Goal: Understand process/instructions: Learn about a topic

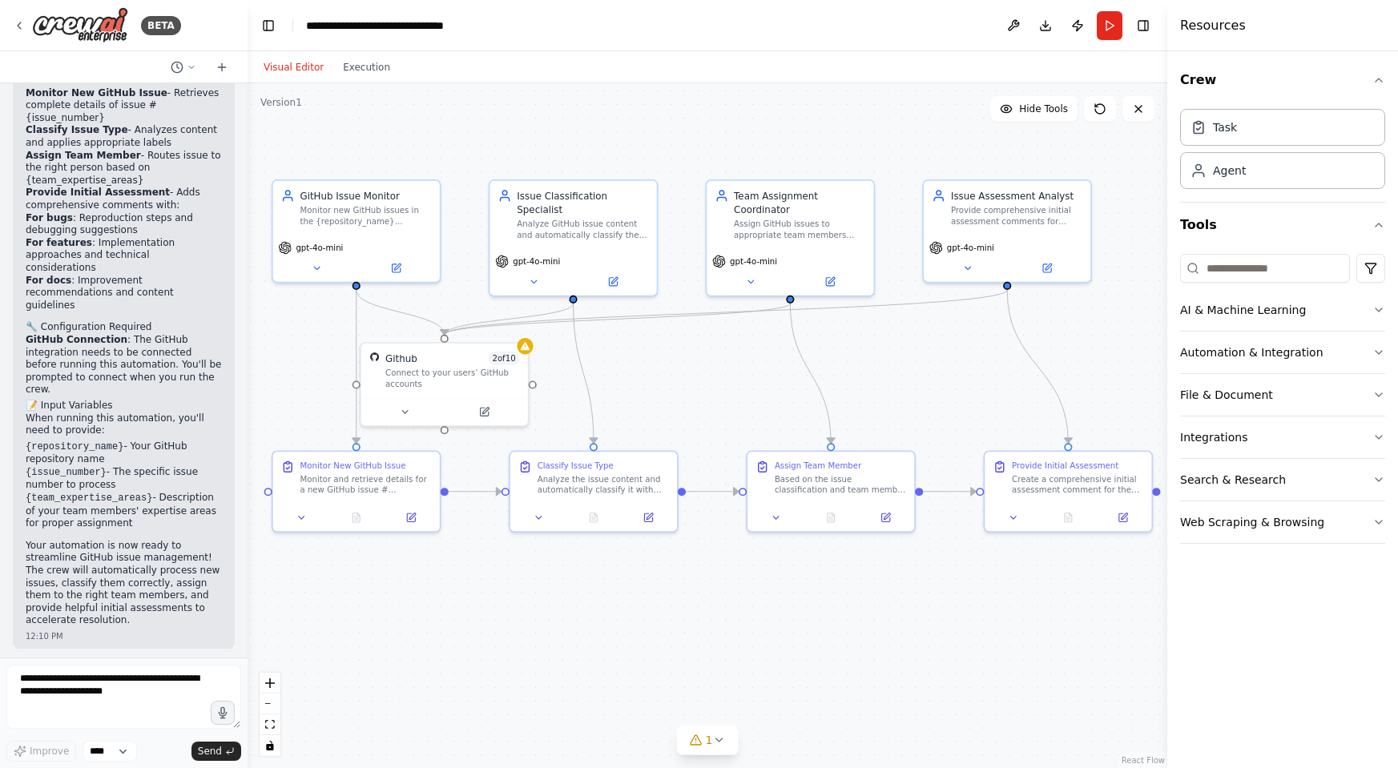
drag, startPoint x: 885, startPoint y: 138, endPoint x: 877, endPoint y: 120, distance: 19.4
click at [877, 120] on div ".deletable-edge-delete-btn { width: 20px; height: 20px; border: 0px solid #ffff…" at bounding box center [708, 425] width 920 height 685
drag, startPoint x: 456, startPoint y: 399, endPoint x: 475, endPoint y: 391, distance: 20.8
click at [475, 391] on div "Github 2 of 10 Connect to your users’ GitHub accounts" at bounding box center [465, 382] width 170 height 85
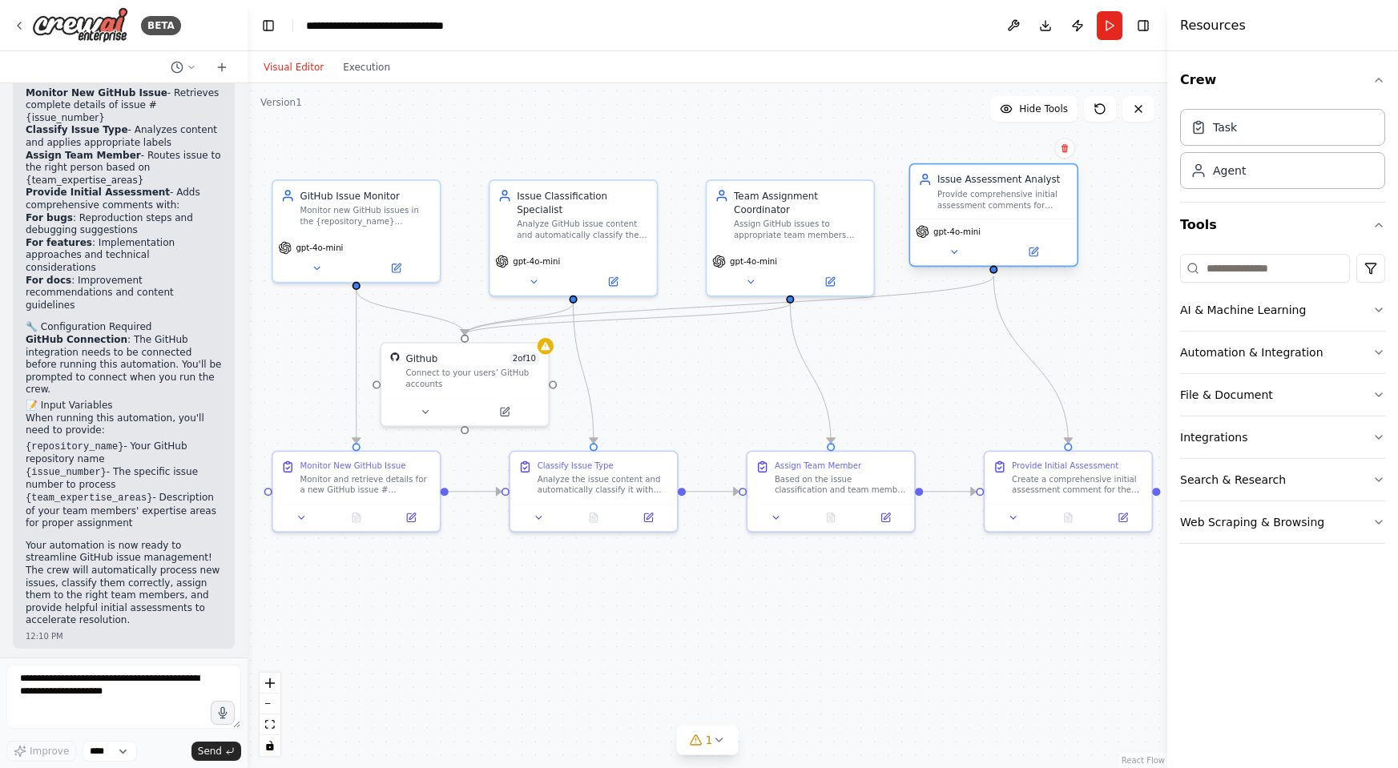
drag, startPoint x: 1002, startPoint y: 191, endPoint x: 994, endPoint y: 178, distance: 15.6
click at [994, 178] on div "Issue Assessment Analyst" at bounding box center [1002, 180] width 131 height 14
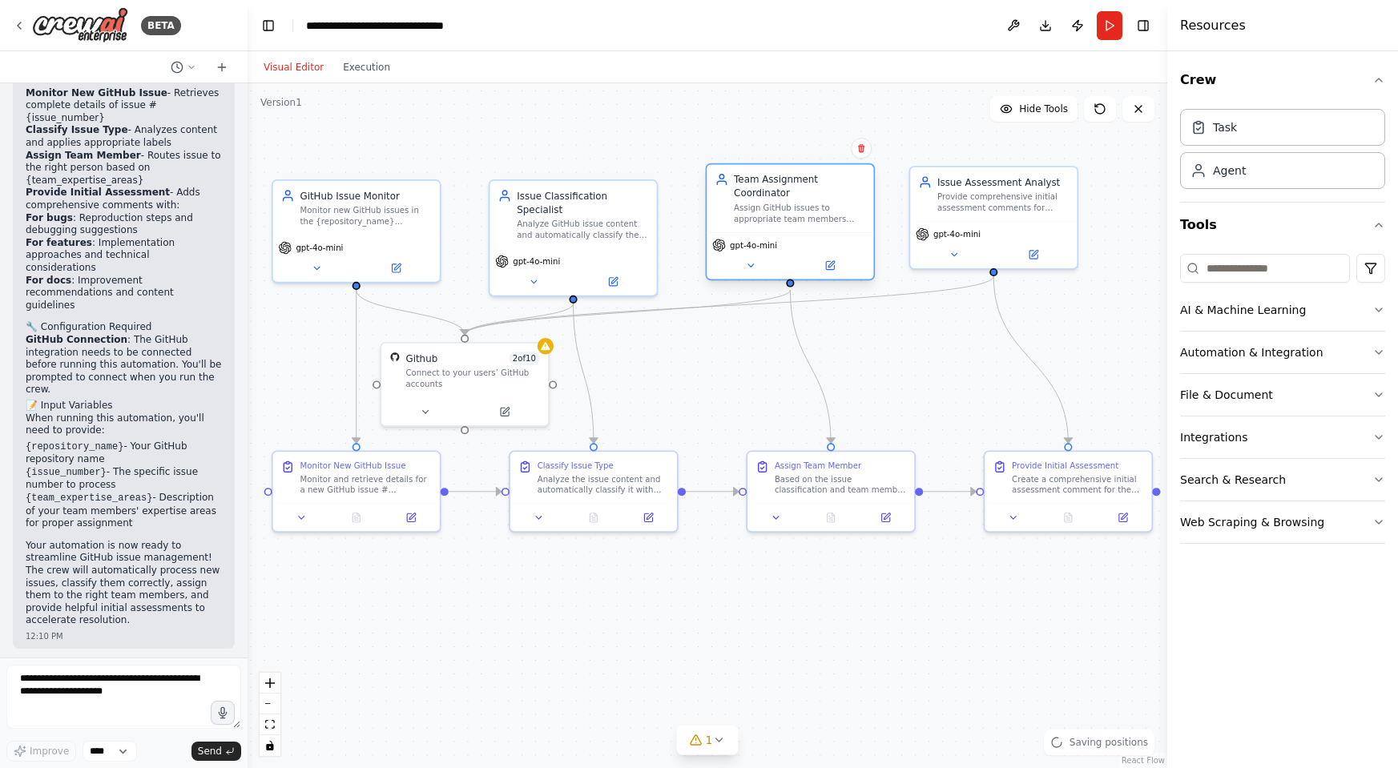
drag, startPoint x: 849, startPoint y: 208, endPoint x: 851, endPoint y: 196, distance: 11.5
click at [851, 196] on div "Team Assignment Coordinator Assign GitHub issues to appropriate team members ba…" at bounding box center [799, 198] width 131 height 51
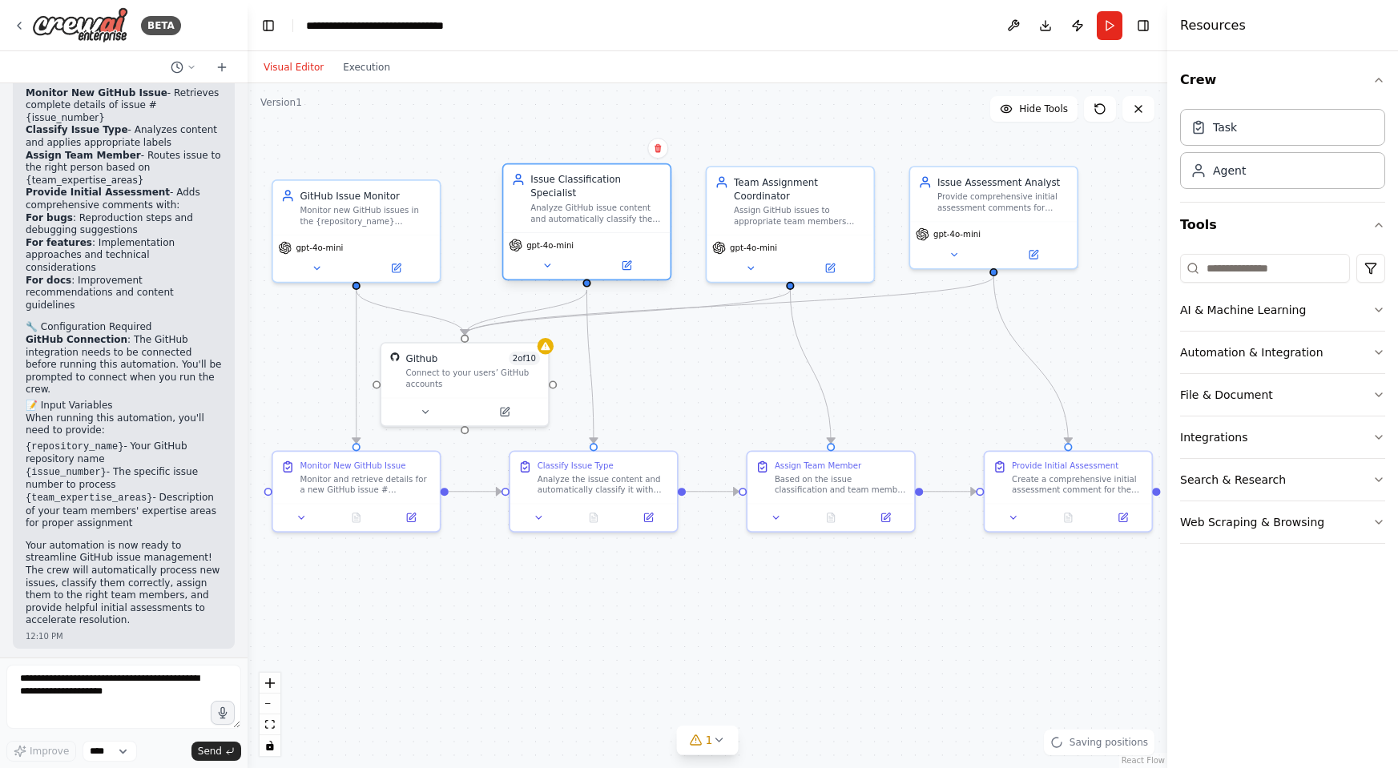
drag, startPoint x: 627, startPoint y: 214, endPoint x: 634, endPoint y: 204, distance: 12.0
click at [634, 204] on div "Analyze GitHub issue content and automatically classify them with appropriate l…" at bounding box center [595, 214] width 131 height 22
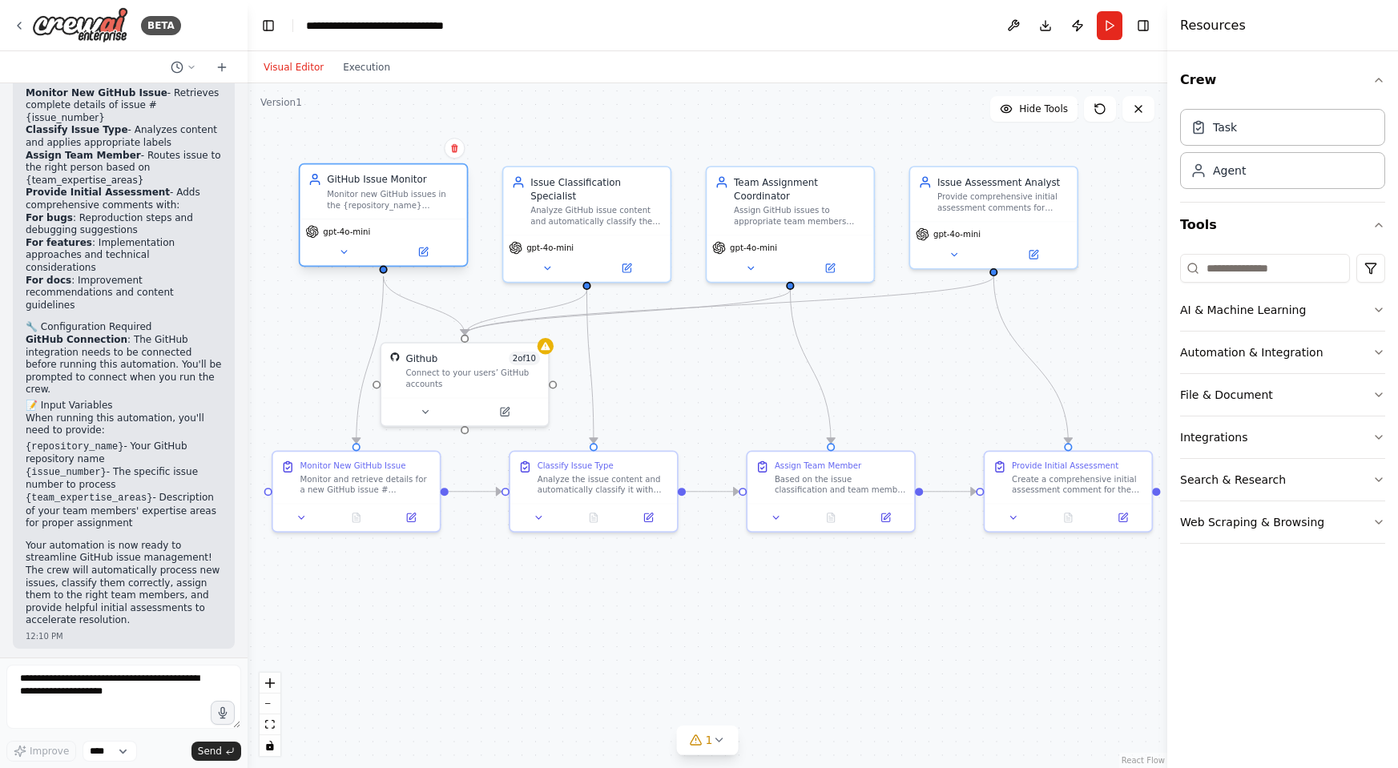
drag, startPoint x: 418, startPoint y: 224, endPoint x: 449, endPoint y: 217, distance: 31.3
click at [449, 217] on div "GitHub Issue Monitor Monitor new GitHub issues in the {repository_name} reposit…" at bounding box center [383, 191] width 167 height 54
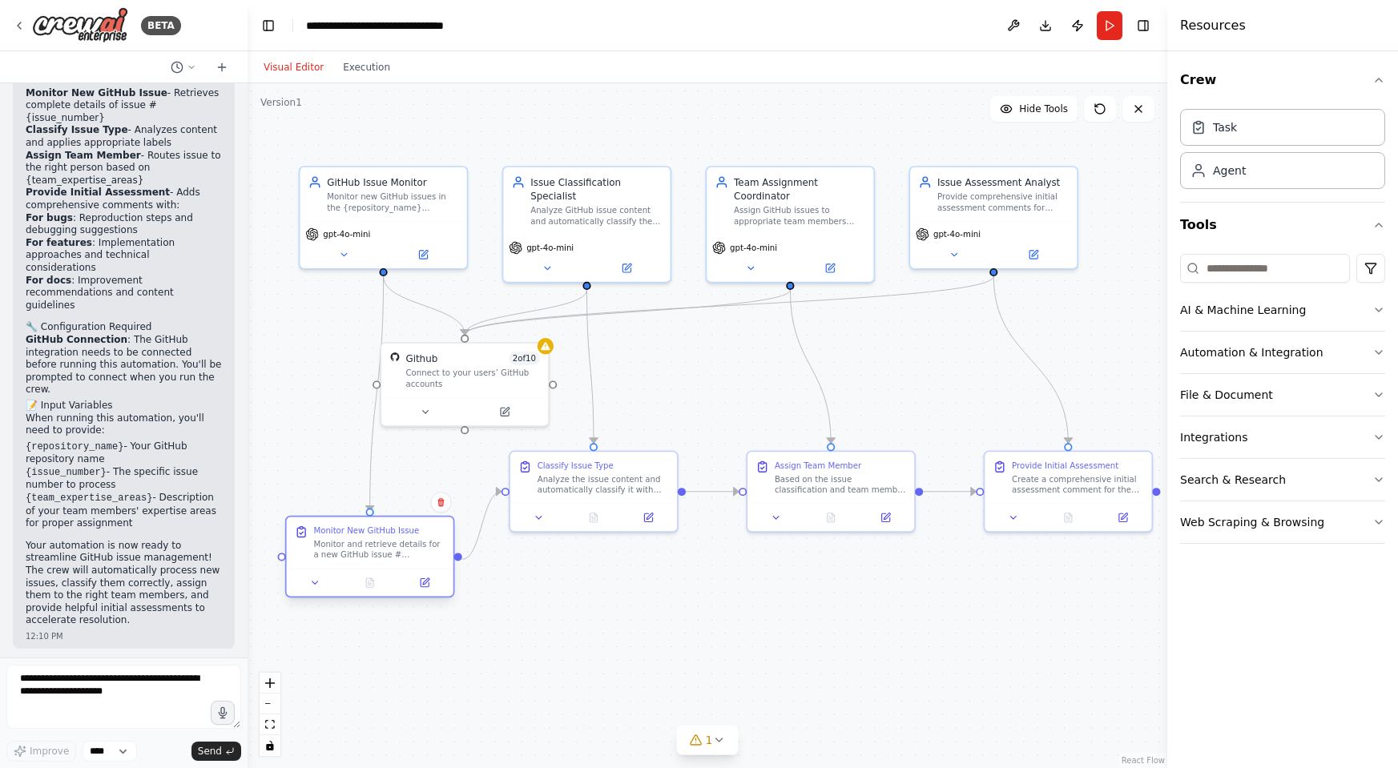
drag, startPoint x: 376, startPoint y: 497, endPoint x: 385, endPoint y: 548, distance: 52.2
click at [385, 548] on div "Monitor and retrieve details for a new GitHub issue #{issue_number} in the {rep…" at bounding box center [378, 550] width 131 height 22
drag, startPoint x: 604, startPoint y: 482, endPoint x: 612, endPoint y: 556, distance: 74.9
click at [612, 556] on div "Analyze the issue content and automatically classify it with appropriate labels…" at bounding box center [609, 550] width 131 height 22
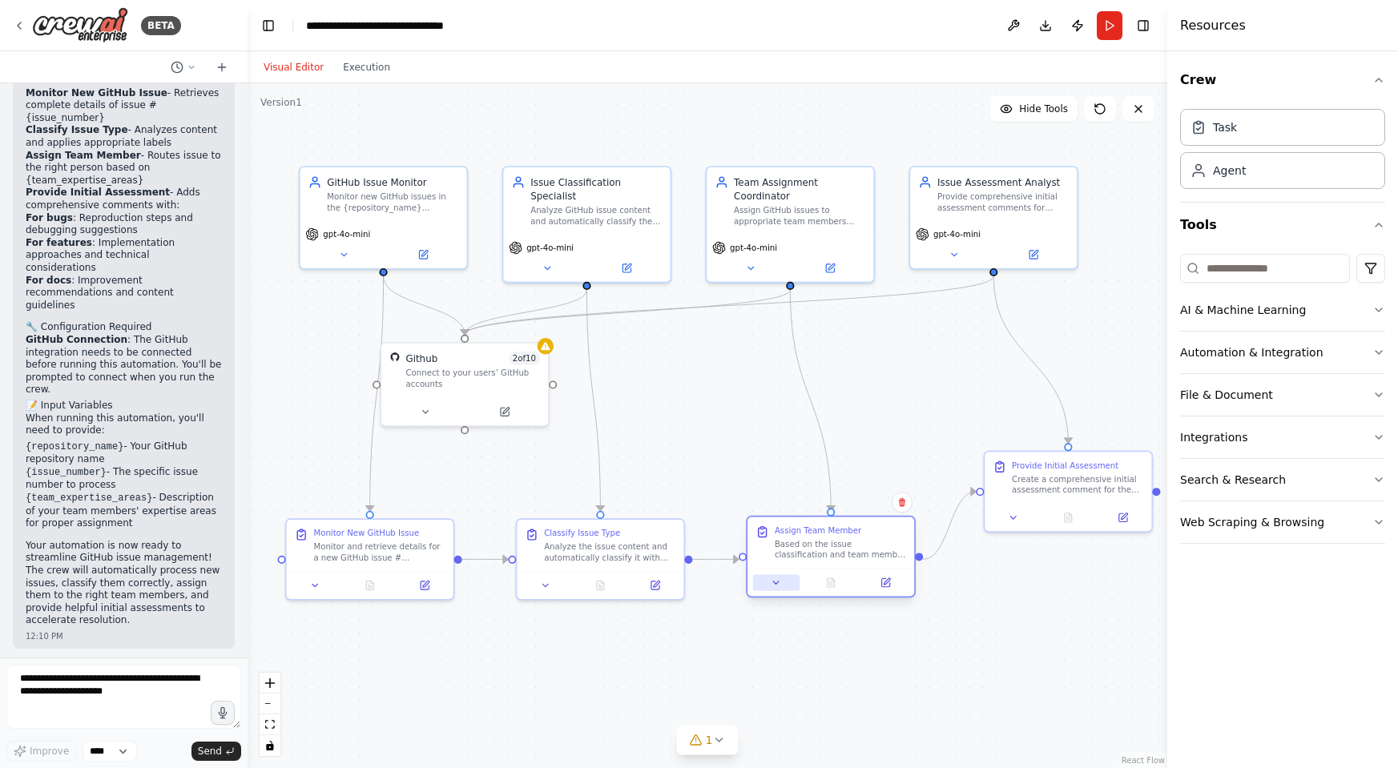
drag, startPoint x: 783, startPoint y: 519, endPoint x: 788, endPoint y: 585, distance: 65.9
click at [788, 585] on button at bounding box center [776, 583] width 46 height 16
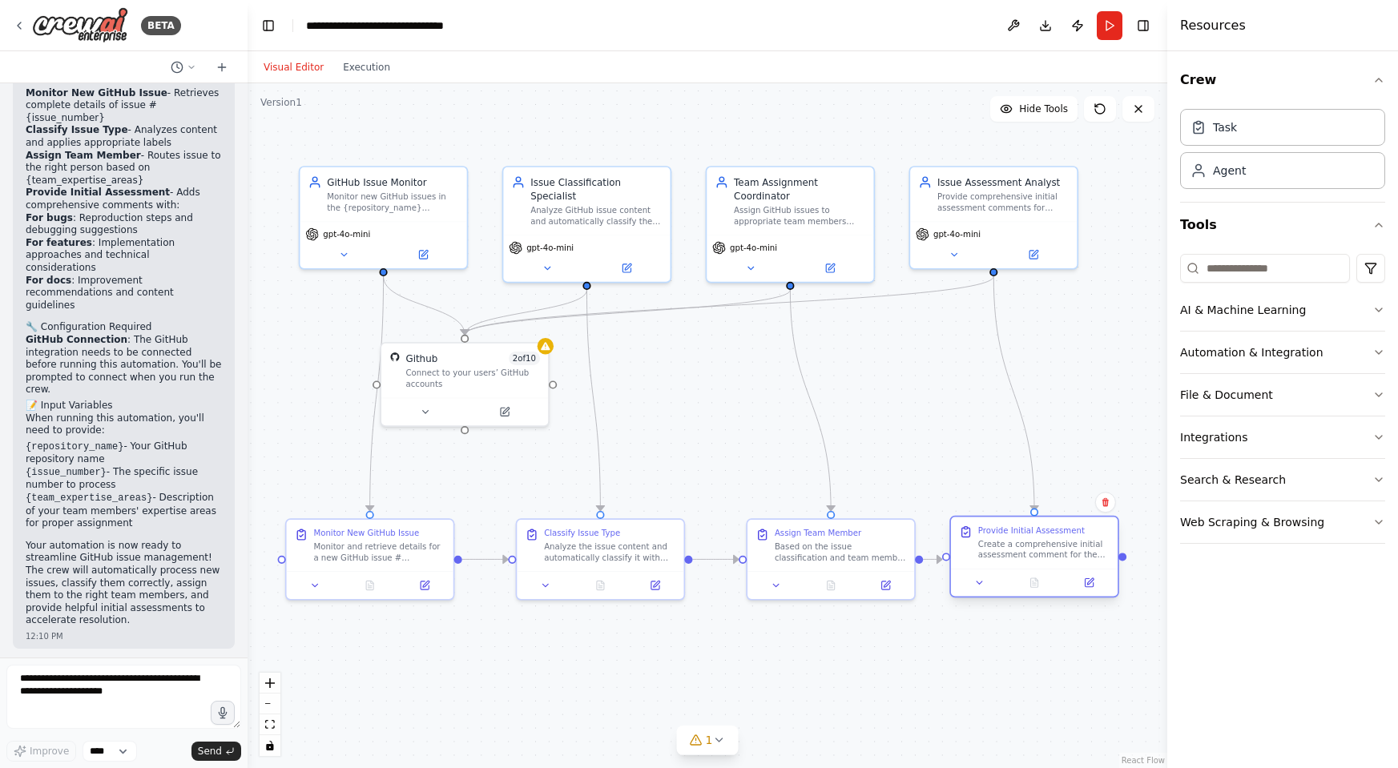
drag, startPoint x: 1049, startPoint y: 479, endPoint x: 1018, endPoint y: 544, distance: 72.0
click at [1018, 544] on div "Create a comprehensive initial assessment comment for the GitHub issue. For bug…" at bounding box center [1043, 550] width 131 height 22
drag, startPoint x: 1030, startPoint y: 202, endPoint x: 1062, endPoint y: 204, distance: 32.9
click at [1062, 204] on div "Provide comprehensive initial assessment comments for GitHub issues, including …" at bounding box center [1043, 200] width 131 height 22
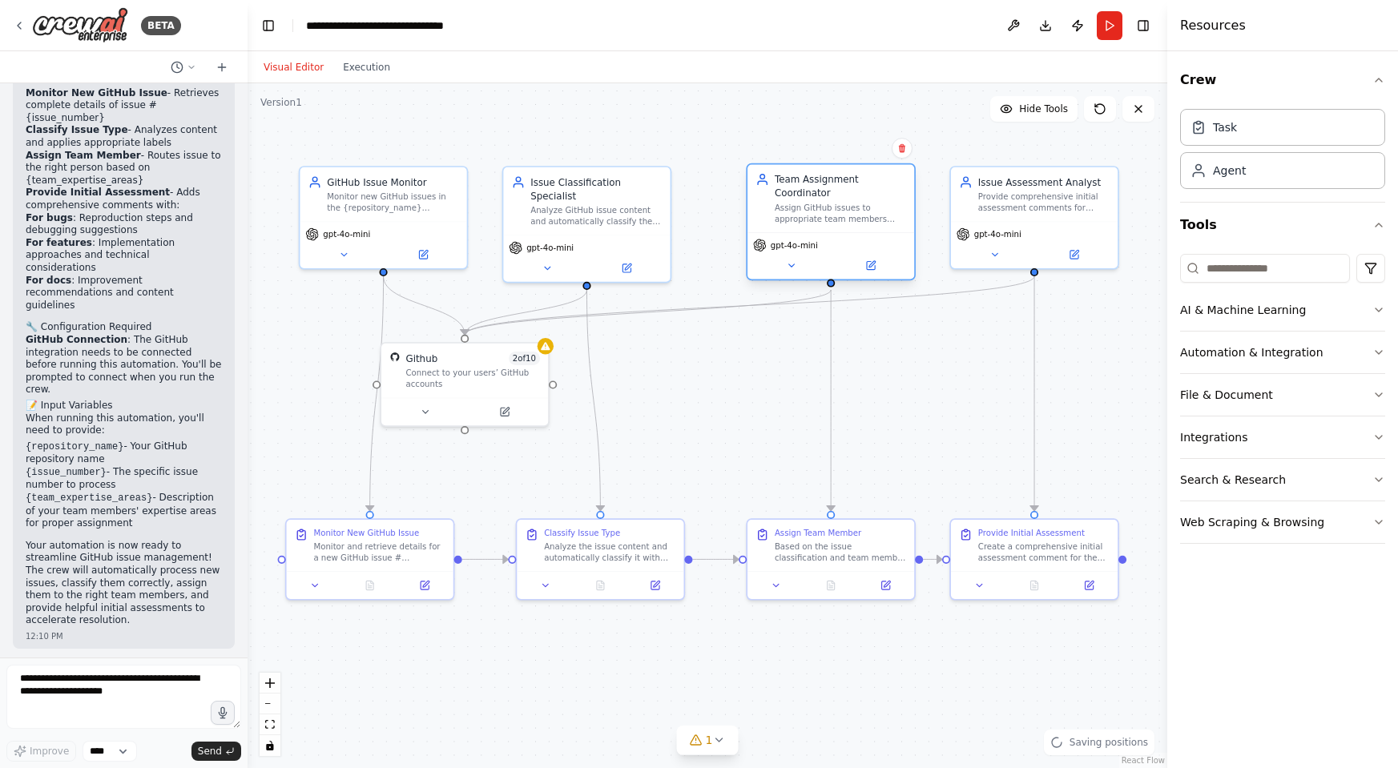
drag, startPoint x: 869, startPoint y: 202, endPoint x: 907, endPoint y: 200, distance: 37.7
click at [907, 200] on div "Team Assignment Coordinator Assign GitHub issues to appropriate team members ba…" at bounding box center [831, 198] width 167 height 68
click at [1269, 536] on button "Web Scraping & Browsing" at bounding box center [1282, 523] width 205 height 42
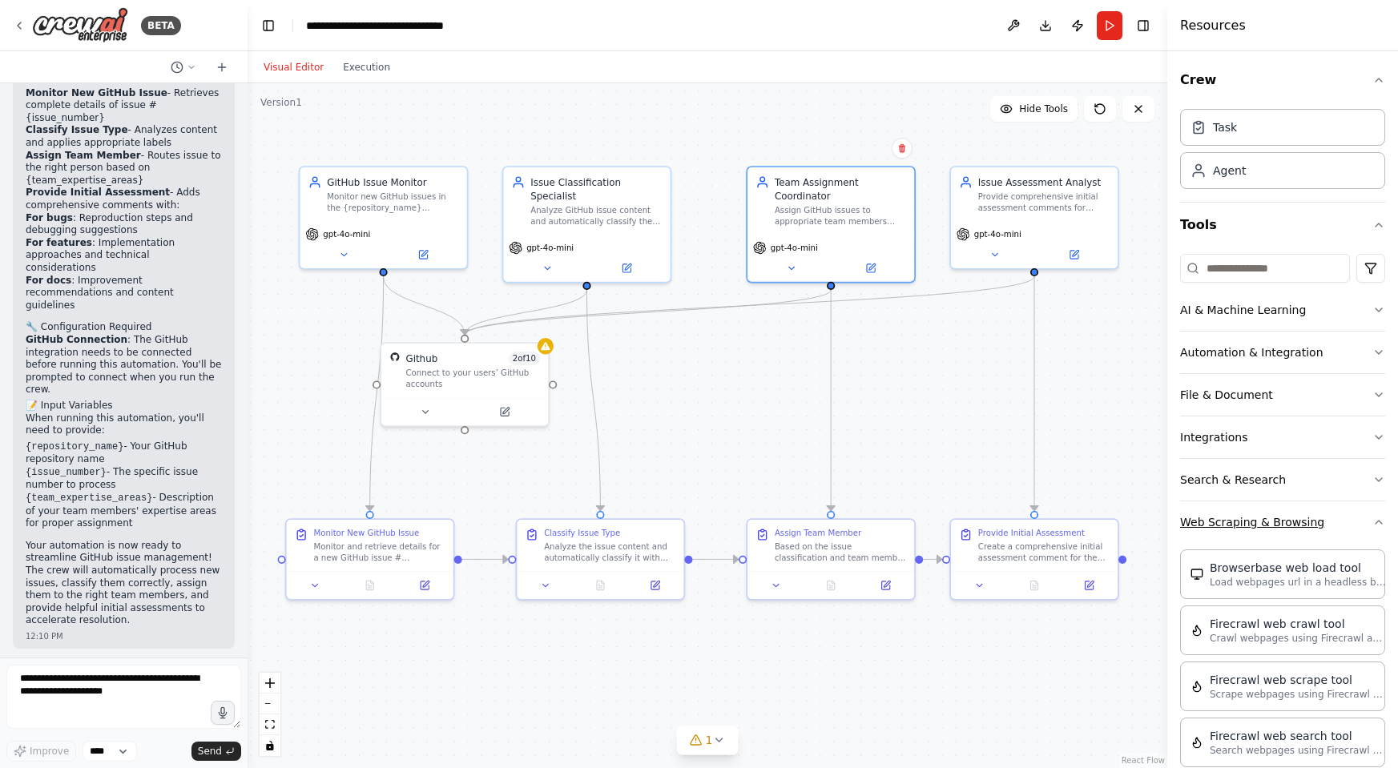
click at [1338, 517] on button "Web Scraping & Browsing" at bounding box center [1282, 523] width 205 height 42
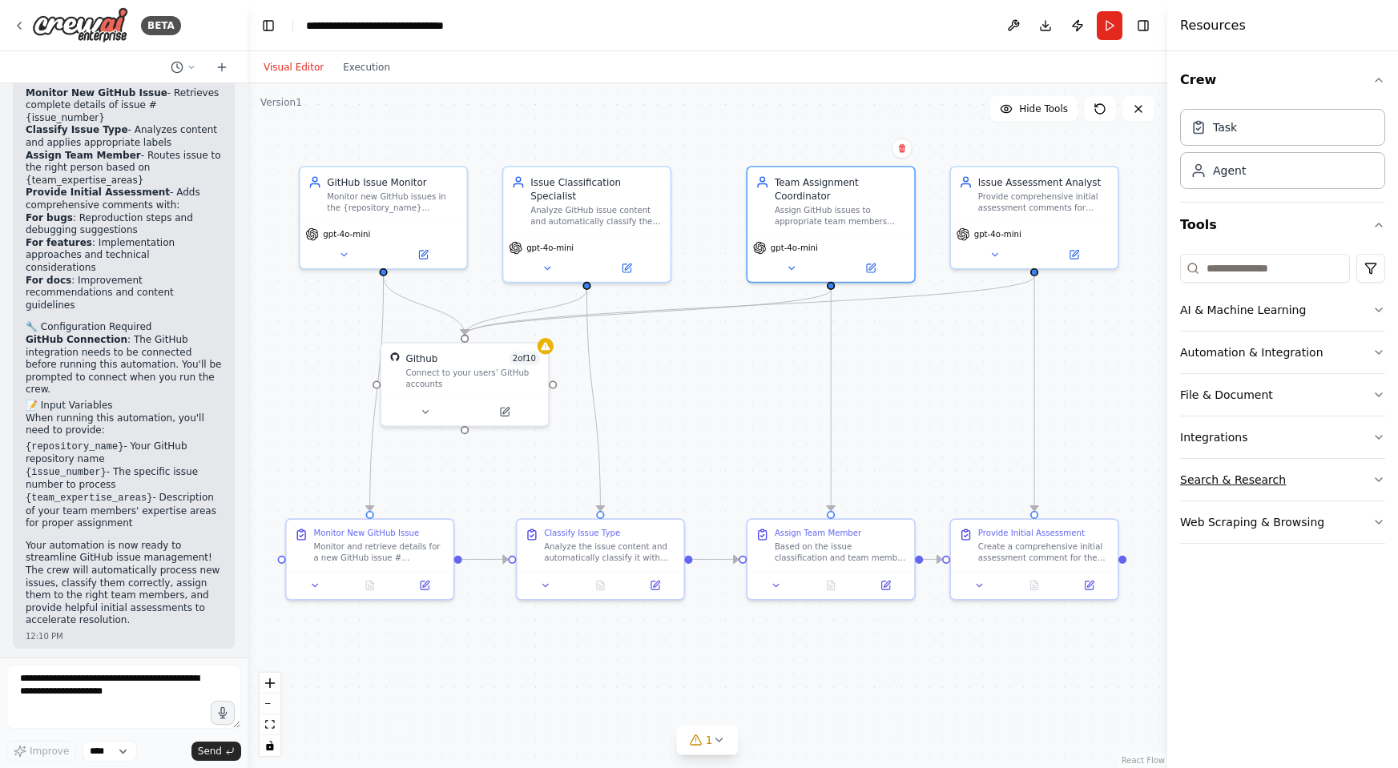
click at [1312, 476] on button "Search & Research" at bounding box center [1282, 480] width 205 height 42
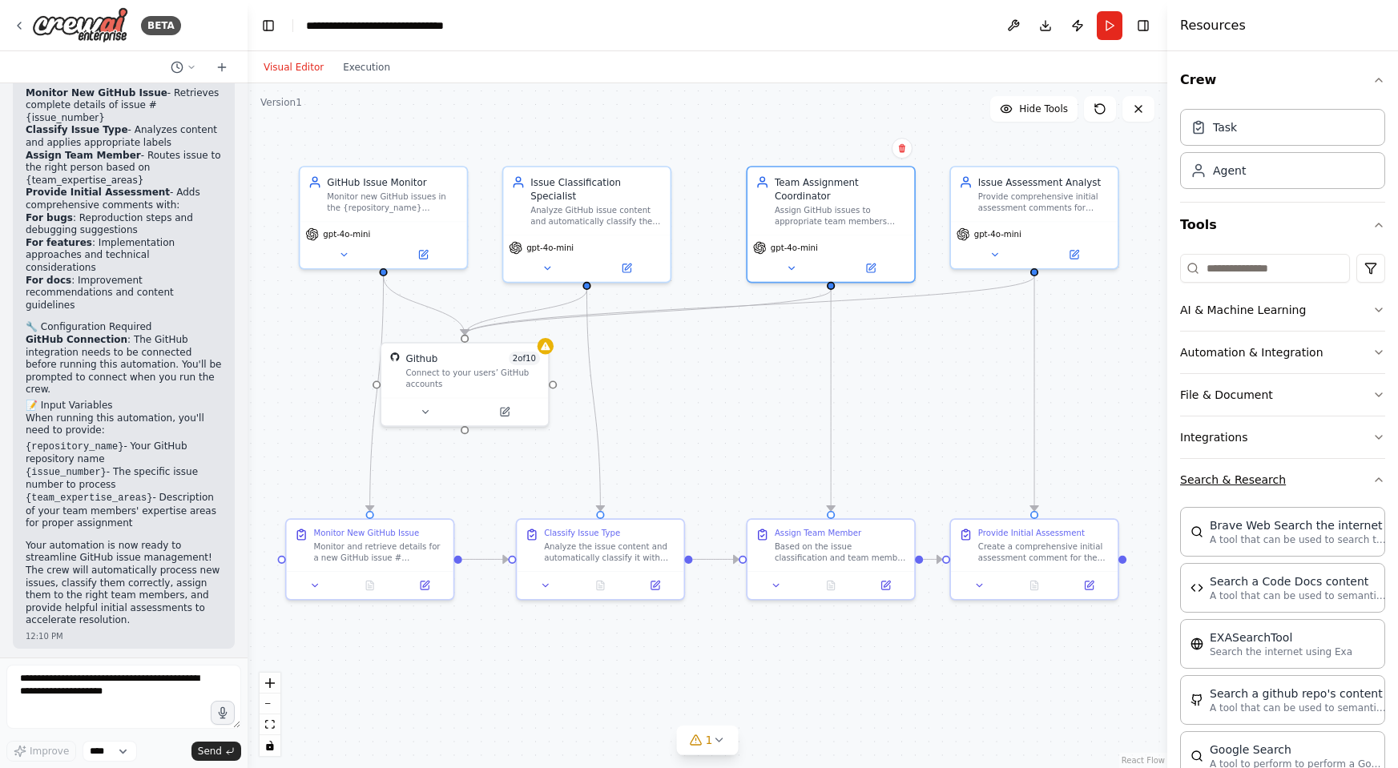
click at [1312, 475] on button "Search & Research" at bounding box center [1282, 480] width 205 height 42
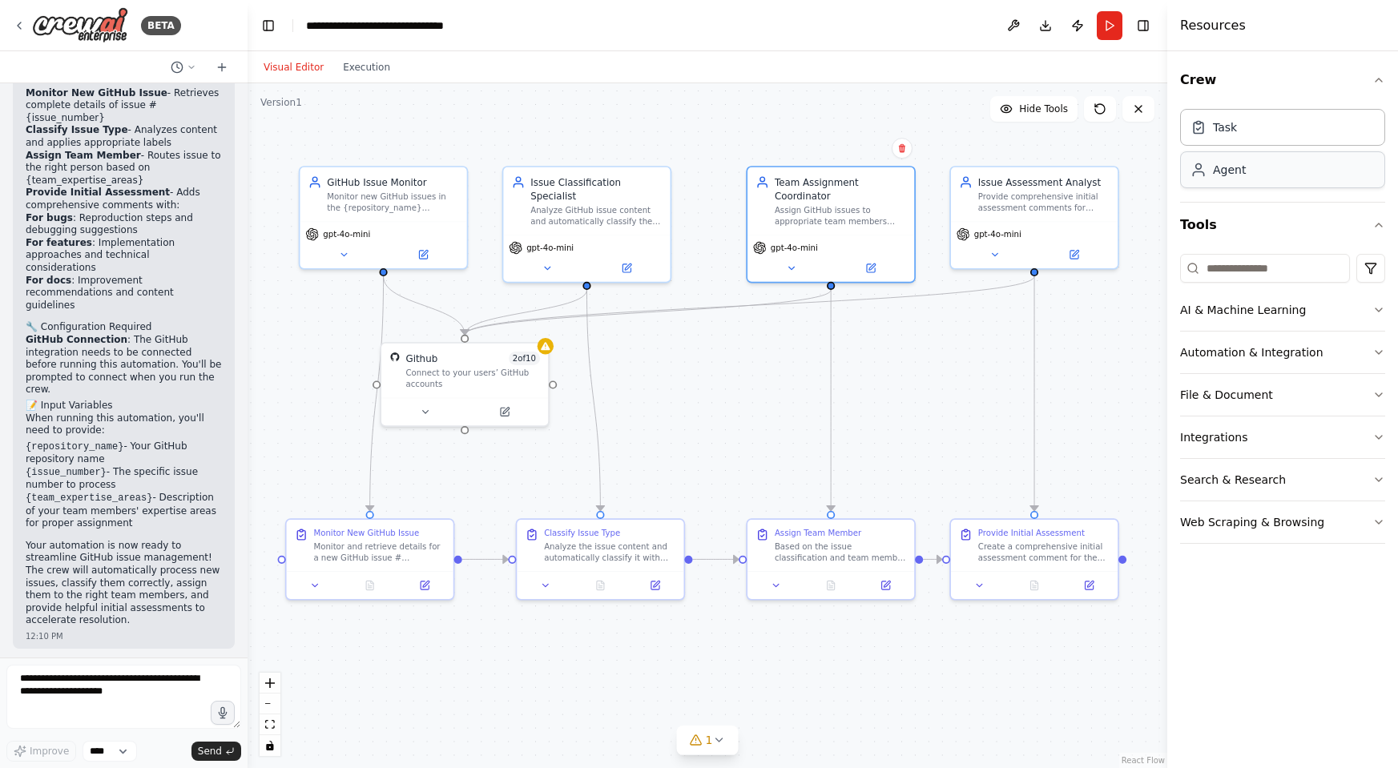
click at [1236, 181] on div "Agent" at bounding box center [1282, 169] width 205 height 37
click at [1236, 126] on div "Task" at bounding box center [1225, 127] width 24 height 16
click at [1236, 171] on div "Agent" at bounding box center [1229, 170] width 33 height 16
drag, startPoint x: 1236, startPoint y: 171, endPoint x: 882, endPoint y: 93, distance: 362.0
click at [882, 93] on div "BETA Build a crew that monitors new GitHub issues in my repository, automatical…" at bounding box center [699, 384] width 1398 height 768
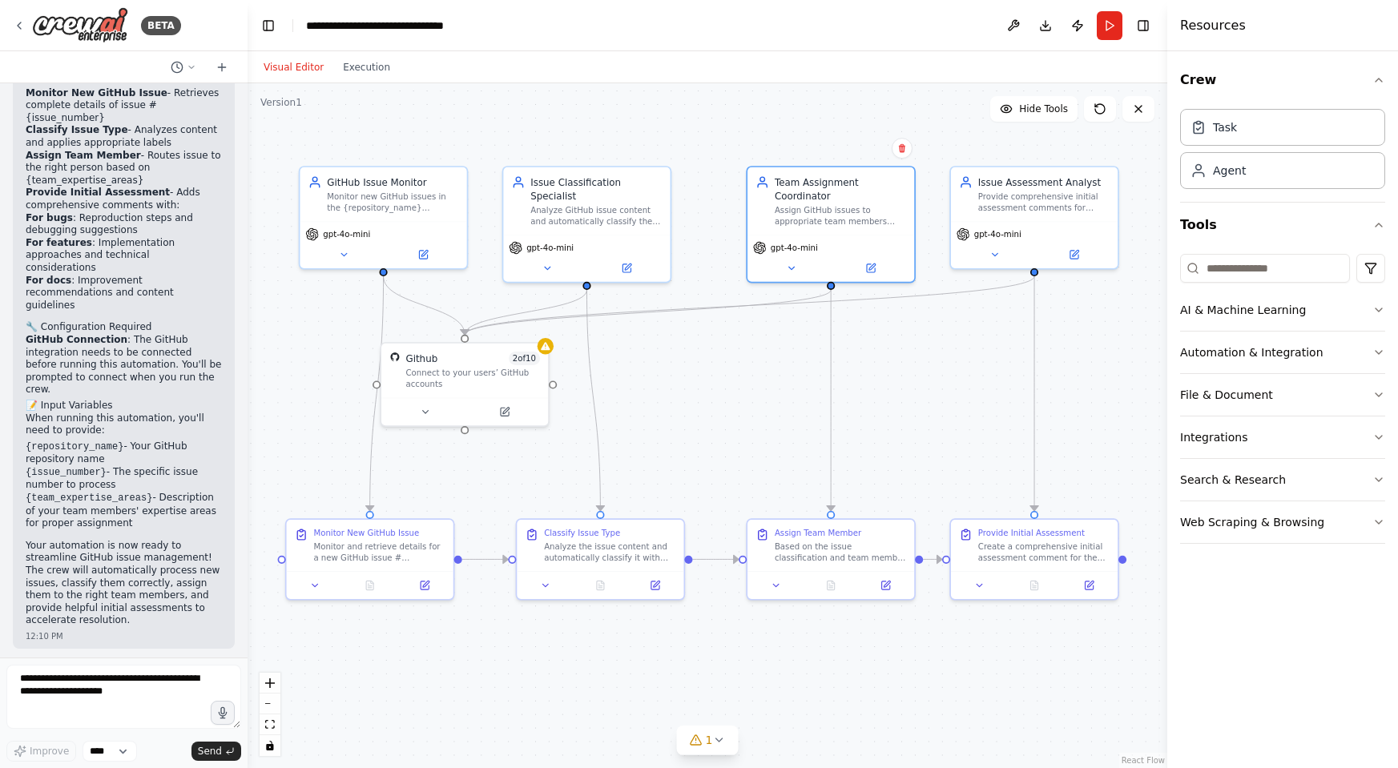
click at [1231, 188] on div "Task Agent" at bounding box center [1282, 146] width 205 height 87
click at [1233, 176] on div "Agent" at bounding box center [1229, 170] width 33 height 16
click at [1234, 304] on button "AI & Machine Learning" at bounding box center [1282, 310] width 205 height 42
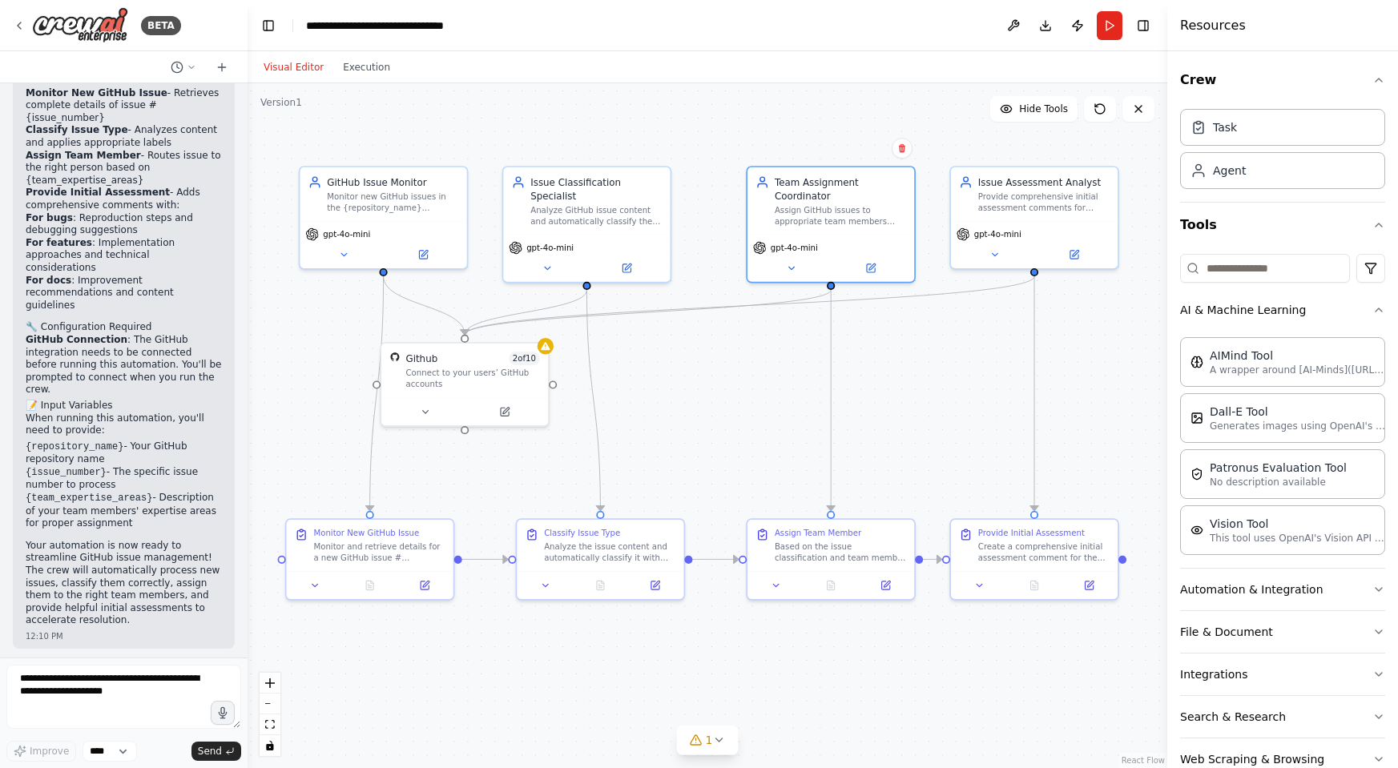
drag, startPoint x: 1244, startPoint y: 553, endPoint x: 772, endPoint y: 428, distance: 488.2
drag, startPoint x: 829, startPoint y: 456, endPoint x: 699, endPoint y: 433, distance: 131.9
click at [699, 433] on div at bounding box center [722, 436] width 167 height 82
click at [827, 494] on button at bounding box center [818, 490] width 77 height 16
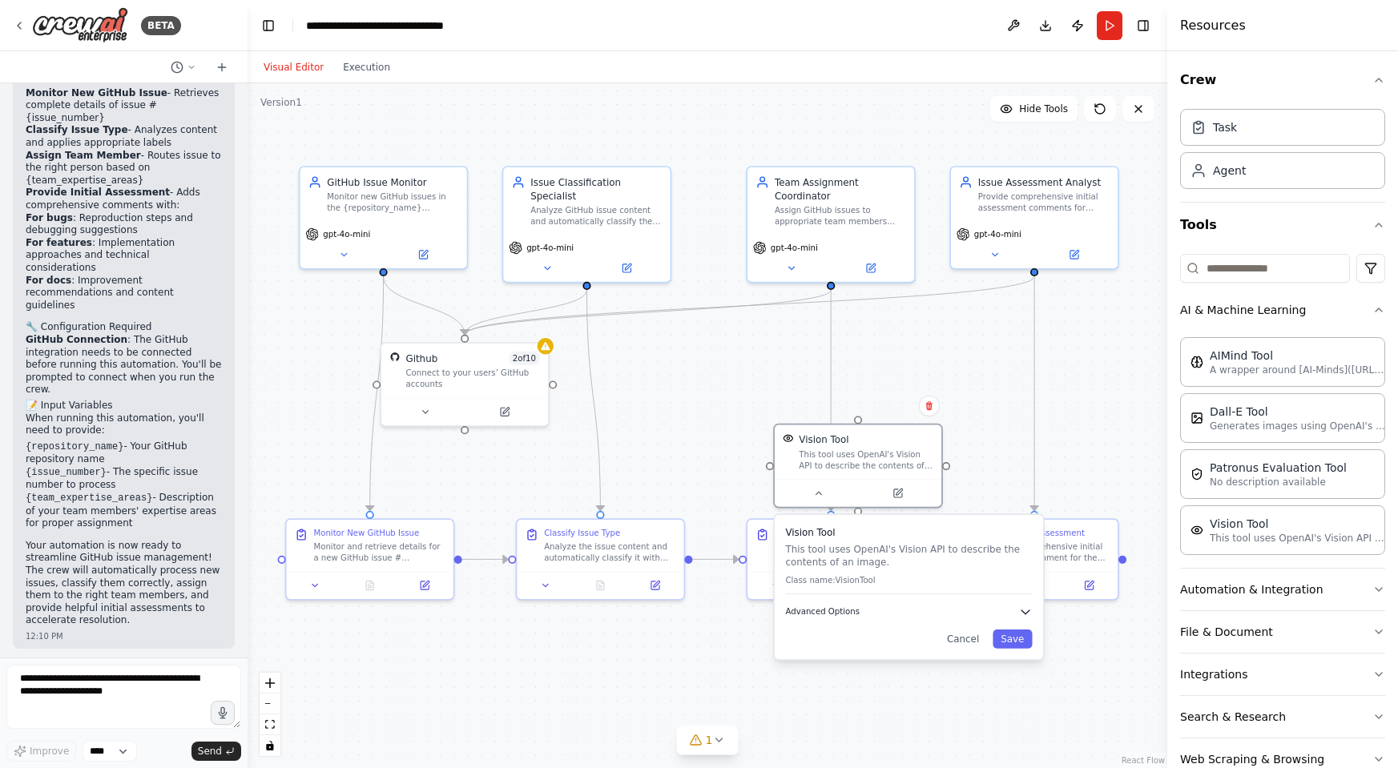
click at [1024, 611] on icon "button" at bounding box center [1026, 613] width 8 height 4
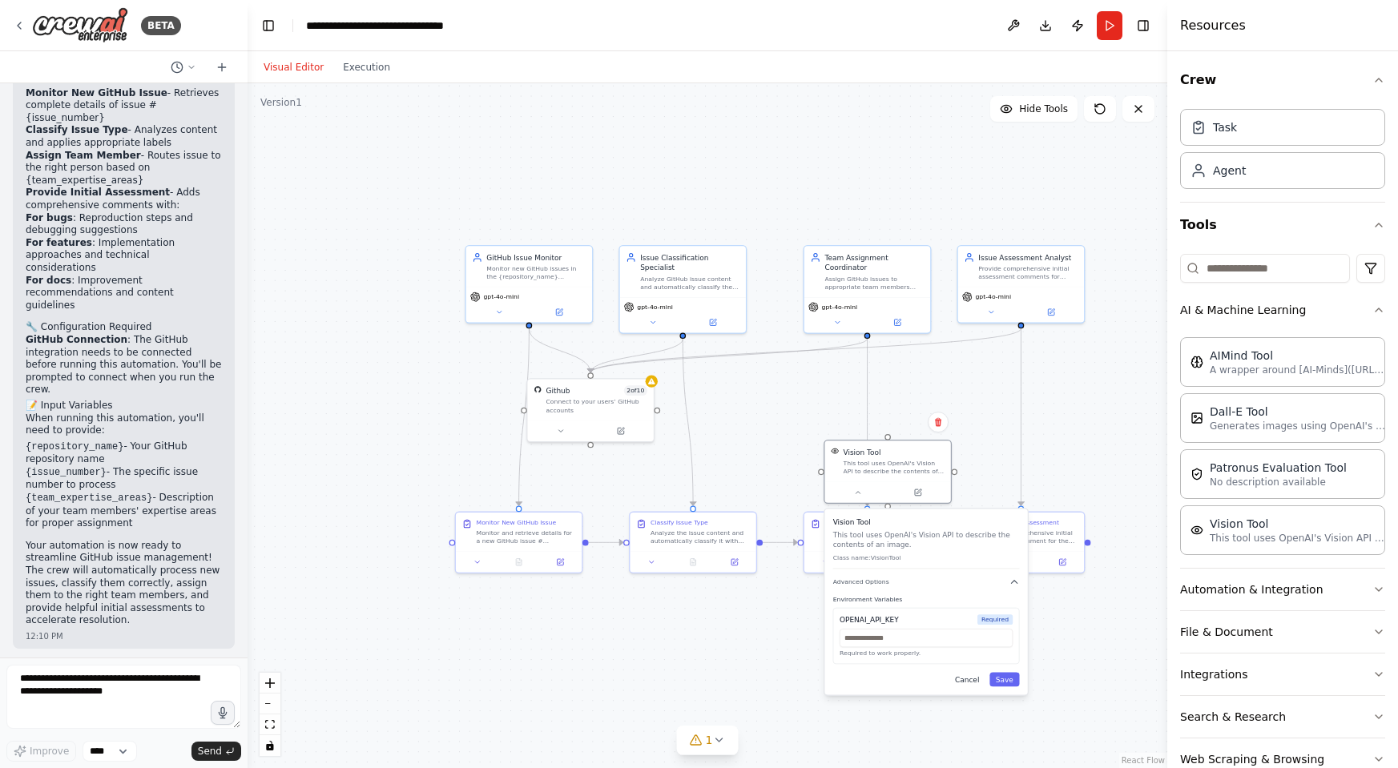
click at [967, 681] on button "Cancel" at bounding box center [967, 679] width 37 height 14
